Goal: Find specific page/section: Find specific page/section

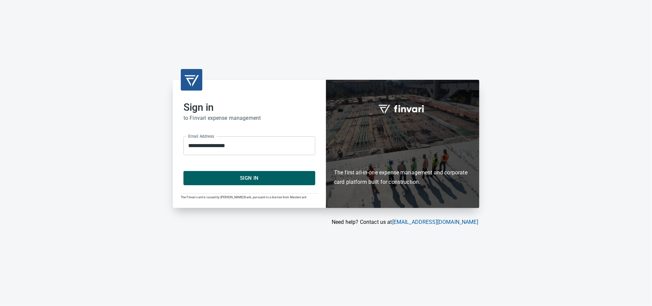
click at [216, 177] on span "Sign In" at bounding box center [249, 178] width 117 height 9
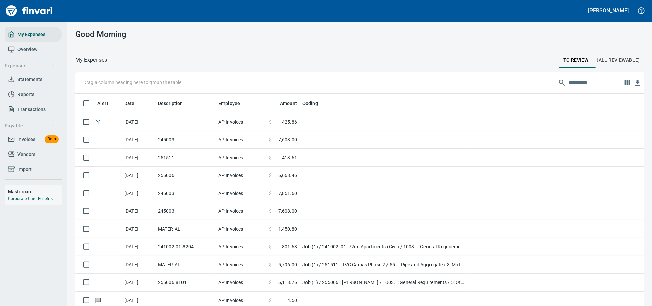
scroll to position [1, 1]
click at [21, 144] on span "Invoices" at bounding box center [26, 139] width 18 height 8
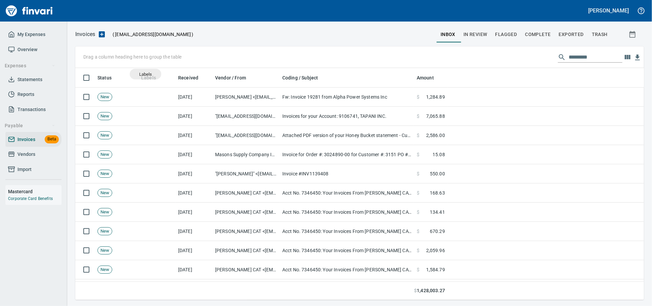
scroll to position [226, 557]
drag, startPoint x: 148, startPoint y: 80, endPoint x: 107, endPoint y: 60, distance: 45.3
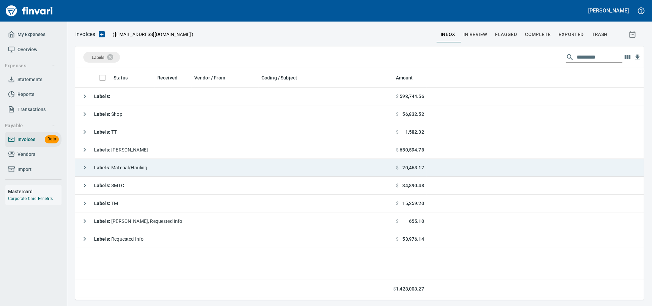
click at [167, 171] on td "Labels : Material/Hauling" at bounding box center [234, 168] width 318 height 18
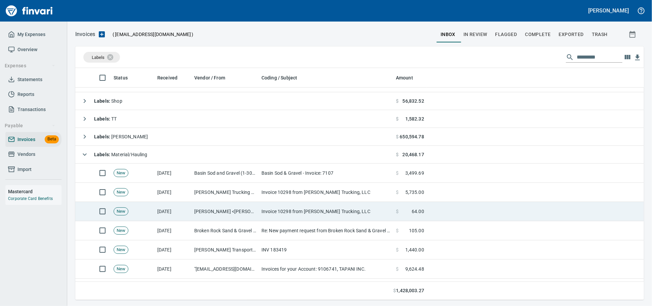
scroll to position [0, 0]
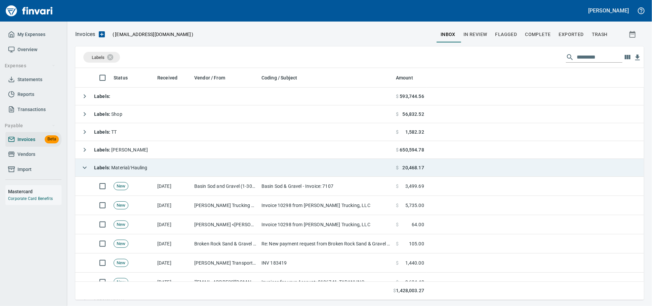
click at [135, 166] on span "Labels : Material/Hauling" at bounding box center [120, 167] width 53 height 5
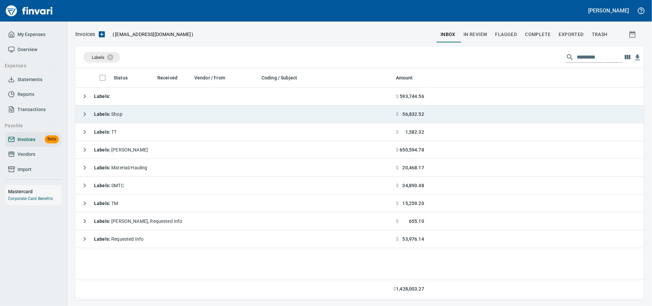
scroll to position [226, 563]
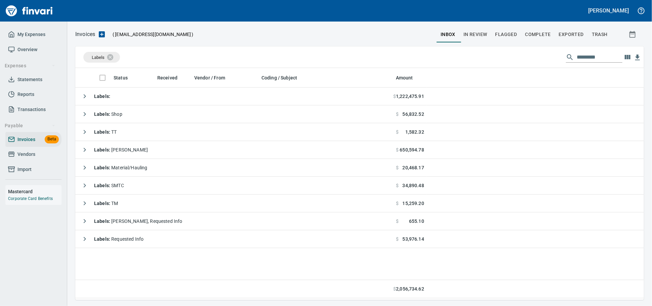
drag, startPoint x: 26, startPoint y: 160, endPoint x: 37, endPoint y: 160, distance: 11.5
click at [26, 158] on span "Vendors" at bounding box center [26, 154] width 18 height 8
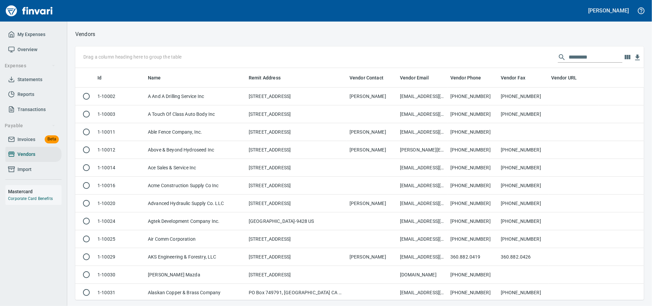
scroll to position [226, 557]
click at [569, 57] on input "text" at bounding box center [596, 57] width 54 height 11
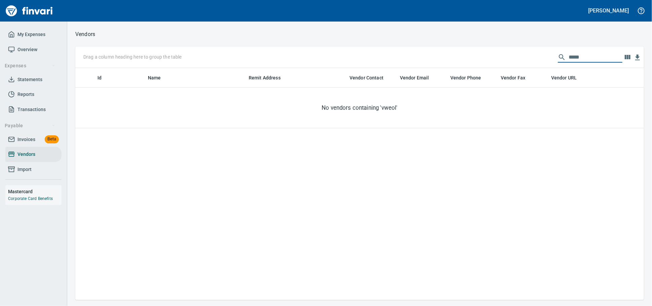
scroll to position [1, 1]
drag, startPoint x: 589, startPoint y: 59, endPoint x: 424, endPoint y: 66, distance: 165.0
click at [435, 68] on div "Drag a column heading here to group the table *****" at bounding box center [359, 57] width 569 height 22
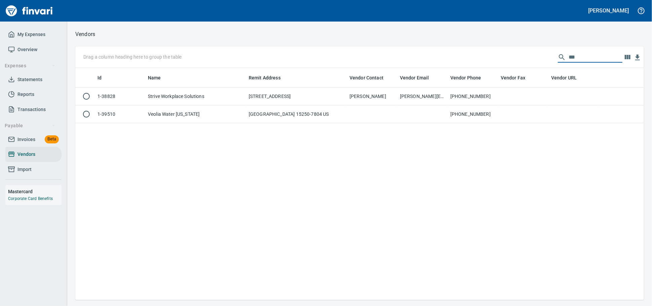
scroll to position [226, 563]
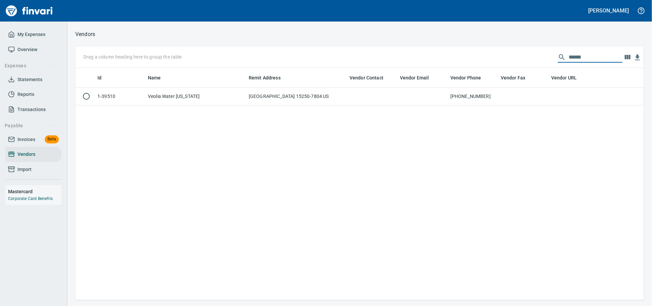
type input "******"
click at [260, 109] on div "Id Name Remit Address Vendor Contact Vendor Email Vendor Phone Vendor Fax Vendo…" at bounding box center [359, 184] width 569 height 232
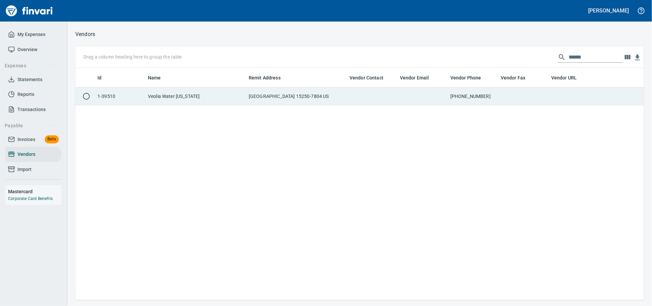
click at [261, 100] on td "PO Box 371804, Pittsburgh PA 15250-7804 US" at bounding box center [296, 96] width 101 height 18
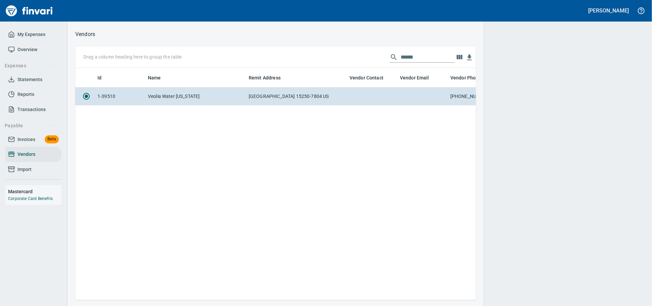
scroll to position [220, 395]
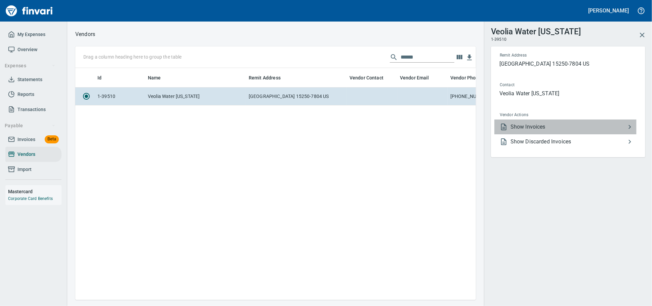
click at [509, 131] on div at bounding box center [505, 127] width 11 height 8
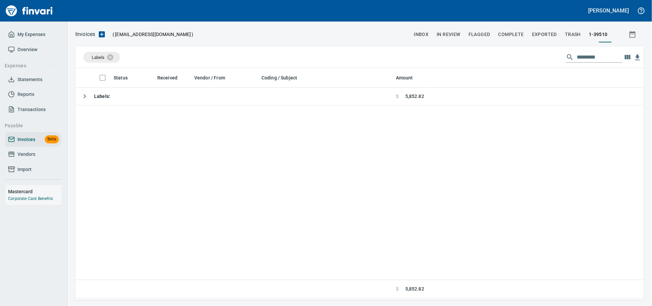
scroll to position [1, 1]
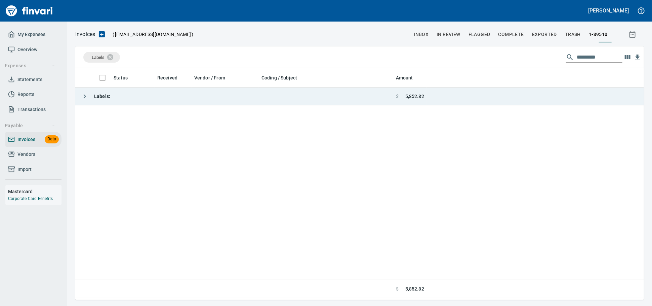
click at [143, 99] on td "Labels :" at bounding box center [234, 96] width 318 height 18
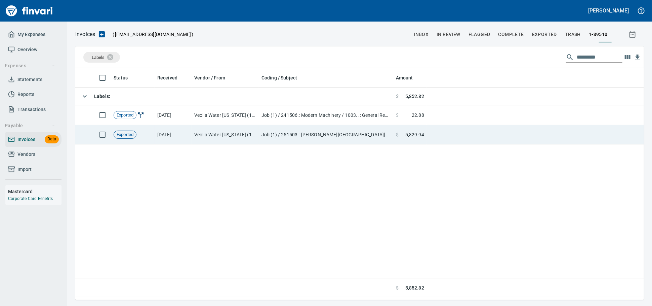
click at [147, 139] on td "Exported" at bounding box center [133, 134] width 44 height 19
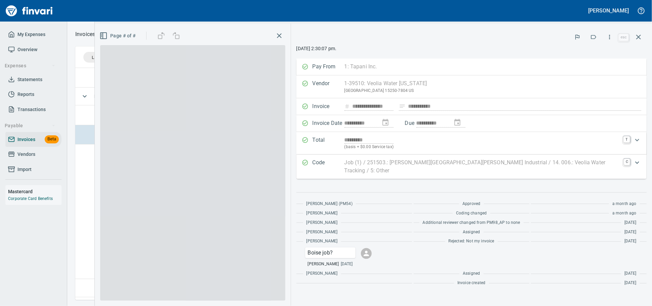
scroll to position [226, 563]
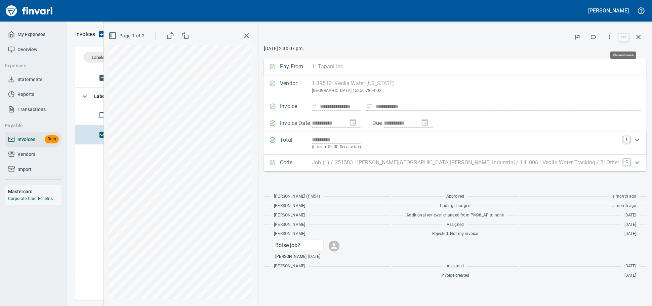
click at [587, 36] on icon "button" at bounding box center [639, 37] width 8 height 8
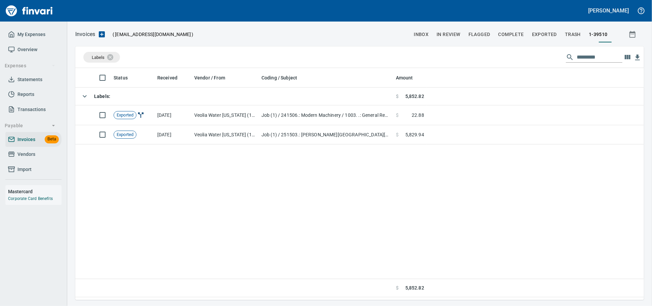
scroll to position [226, 563]
click at [3, 162] on div "My Expenses Overview Expenses Statements Reports Transactions Payable Invoices …" at bounding box center [33, 124] width 67 height 205
click at [21, 158] on span "Vendors" at bounding box center [26, 154] width 18 height 8
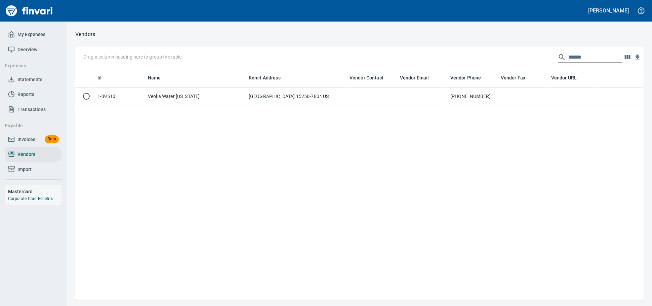
scroll to position [226, 563]
drag, startPoint x: 591, startPoint y: 50, endPoint x: 576, endPoint y: 57, distance: 15.8
click at [579, 55] on div "Drag a column heading here to group the table ******" at bounding box center [359, 57] width 569 height 22
drag, startPoint x: 557, startPoint y: 58, endPoint x: 285, endPoint y: 55, distance: 271.4
click at [292, 56] on div "Drag a column heading here to group the table ******" at bounding box center [359, 57] width 569 height 22
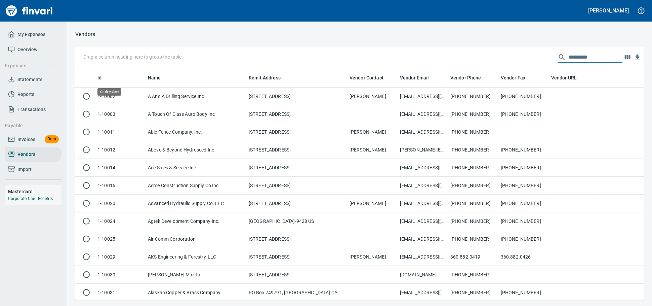
scroll to position [226, 557]
click at [32, 144] on span "Invoices" at bounding box center [26, 139] width 18 height 8
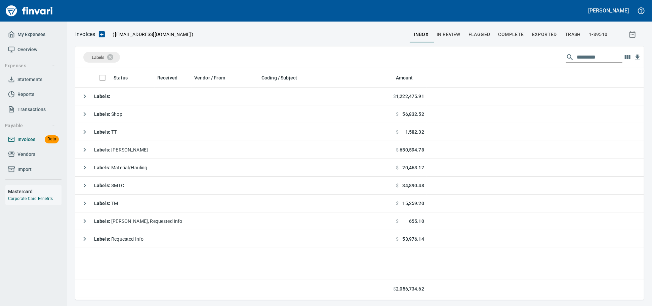
scroll to position [226, 563]
drag, startPoint x: 47, startPoint y: 164, endPoint x: 62, endPoint y: 165, distance: 15.2
click at [46, 158] on span "Vendors" at bounding box center [33, 154] width 51 height 8
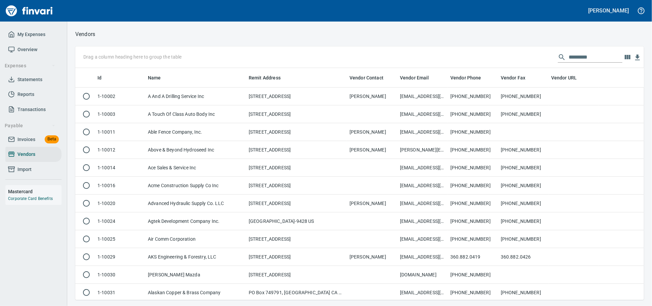
scroll to position [226, 557]
click at [569, 60] on input "text" at bounding box center [596, 57] width 54 height 11
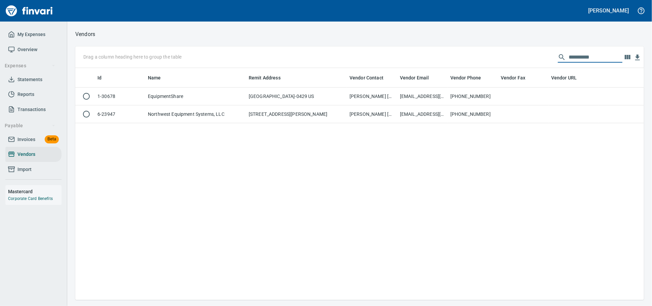
scroll to position [226, 563]
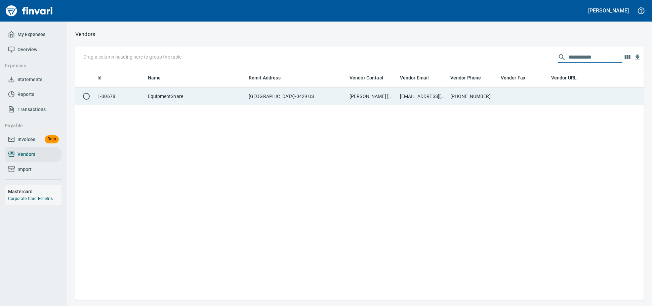
type input "**********"
click at [392, 103] on td "Paul Mason 573-299-5222" at bounding box center [372, 96] width 50 height 18
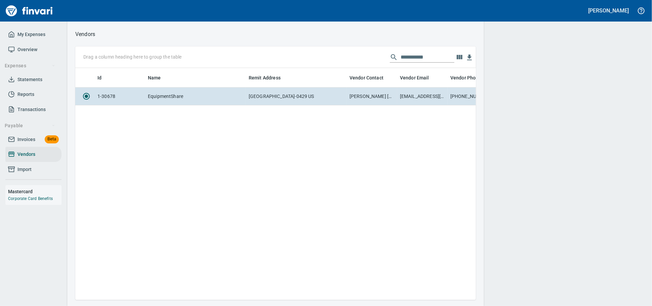
scroll to position [220, 395]
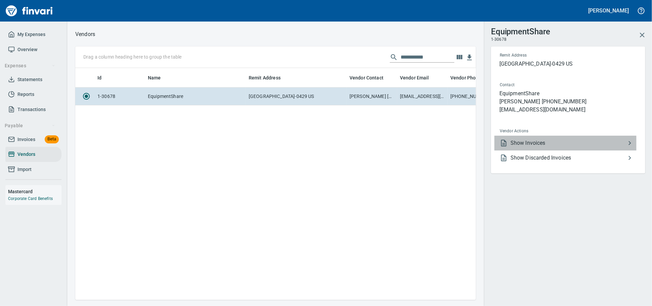
click at [537, 147] on span "Show Invoices" at bounding box center [568, 143] width 115 height 8
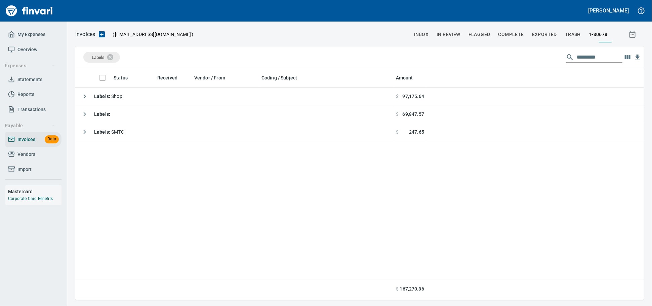
scroll to position [226, 563]
click at [114, 60] on icon at bounding box center [115, 57] width 6 height 6
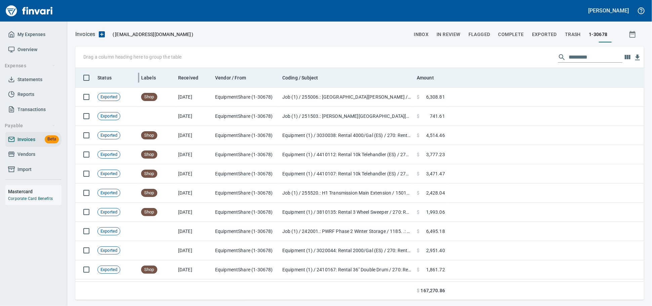
scroll to position [226, 557]
click at [197, 77] on span "Received" at bounding box center [188, 78] width 20 height 8
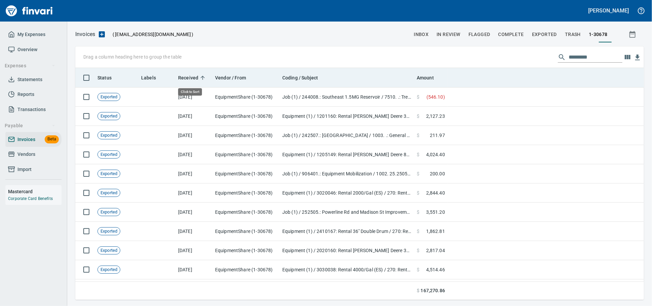
click at [197, 77] on span "Received" at bounding box center [188, 78] width 20 height 8
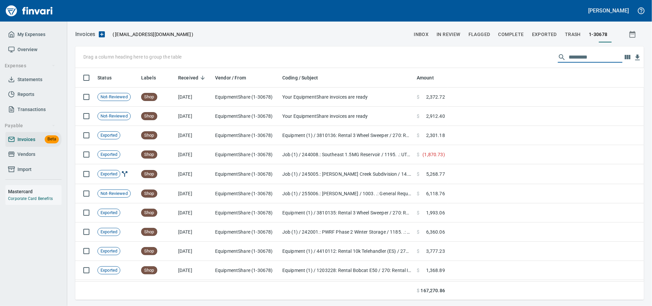
click at [569, 58] on input "text" at bounding box center [596, 57] width 54 height 11
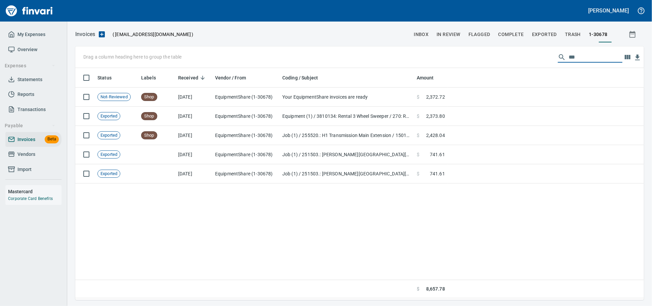
type input "***"
click at [587, 58] on icon "button" at bounding box center [628, 57] width 6 height 4
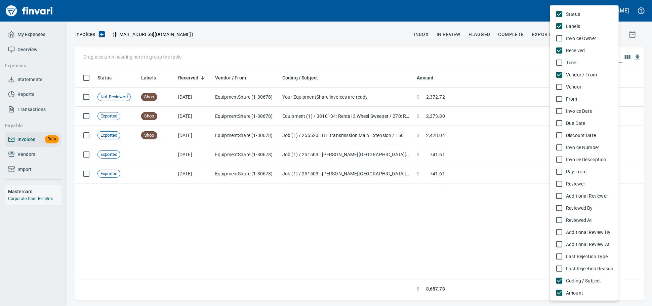
click at [577, 151] on span "Invoice Number" at bounding box center [589, 147] width 47 height 7
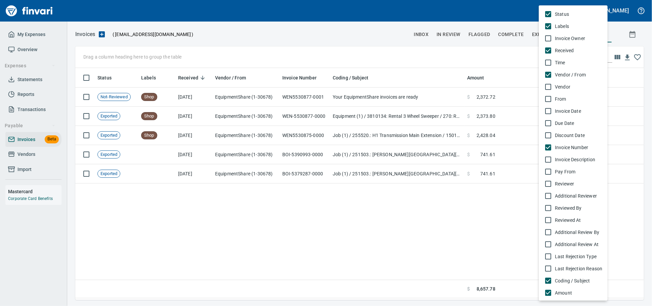
click at [318, 99] on div at bounding box center [326, 153] width 652 height 306
